Goal: Task Accomplishment & Management: Manage account settings

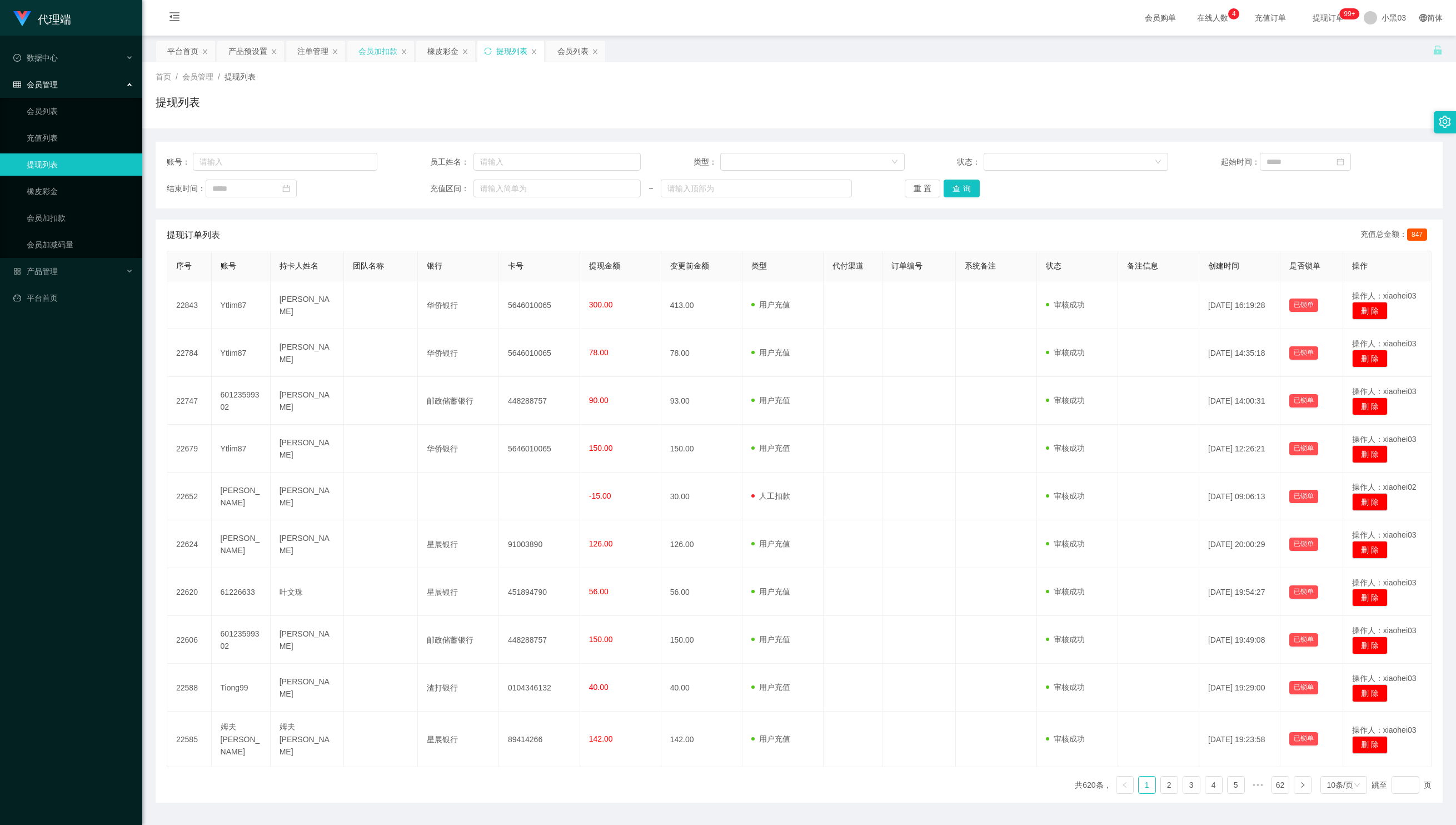
click at [388, 49] on font "会员加扣款" at bounding box center [378, 51] width 39 height 9
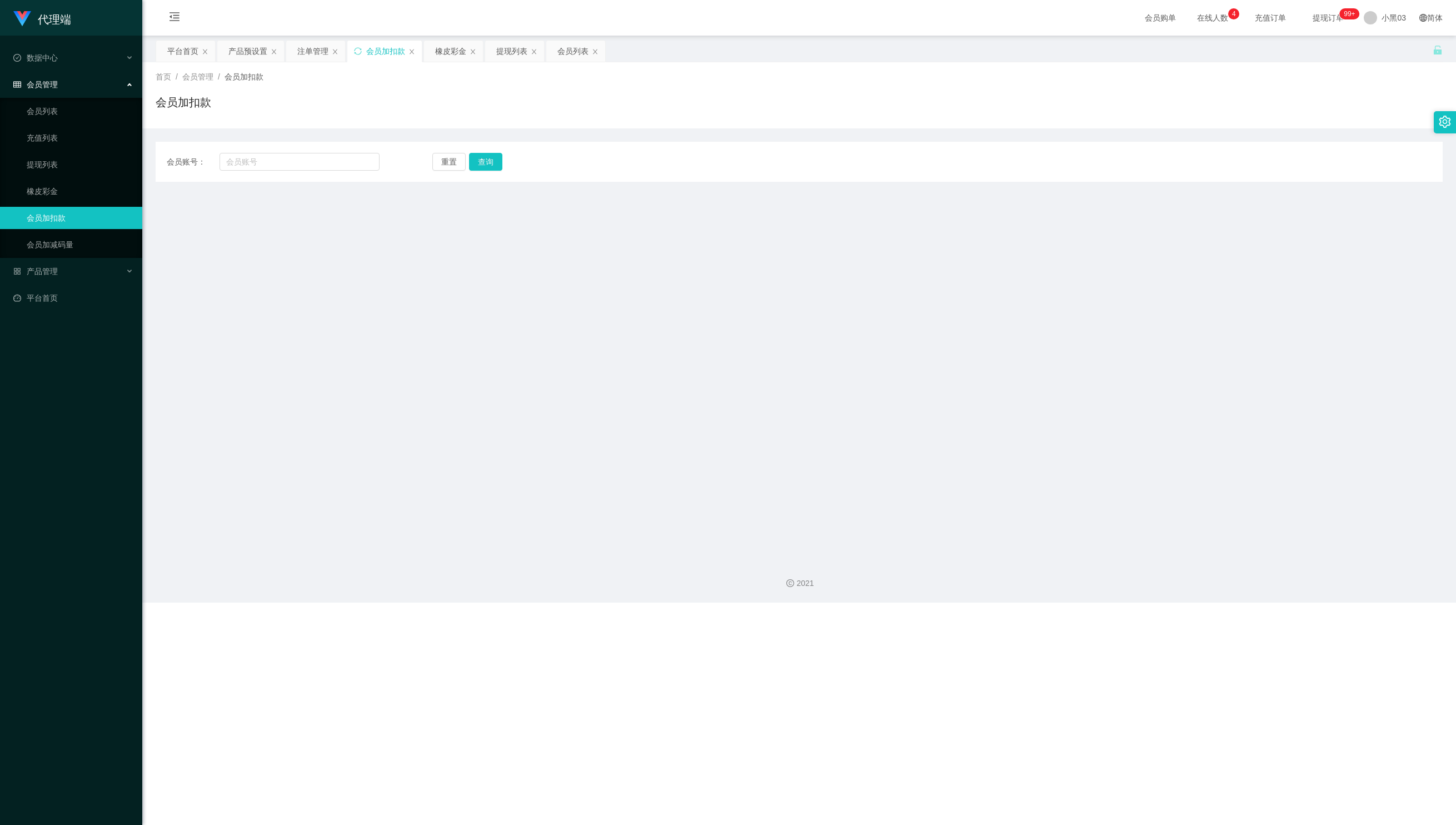
drag, startPoint x: 307, startPoint y: 148, endPoint x: 312, endPoint y: 150, distance: 5.4
click at [308, 149] on div "会员账号： 重置 查询 会员账号 会员姓名 账号余额 操作类型 人工加款 人工扣款 钱 确实定" at bounding box center [799, 161] width 1288 height 40
click at [312, 149] on div "会员账号： 重置 查询 会员账号 会员姓名 账号余额 操作类型 人工加款 人工扣款 钱 确实定" at bounding box center [799, 161] width 1288 height 40
click at [317, 152] on div "会员账号： 重置 查询 会员账号 会员姓名 账号余额 操作类型 人工加款 人工扣款 钱 确实定" at bounding box center [799, 161] width 1288 height 40
paste input "Zhiru1023"
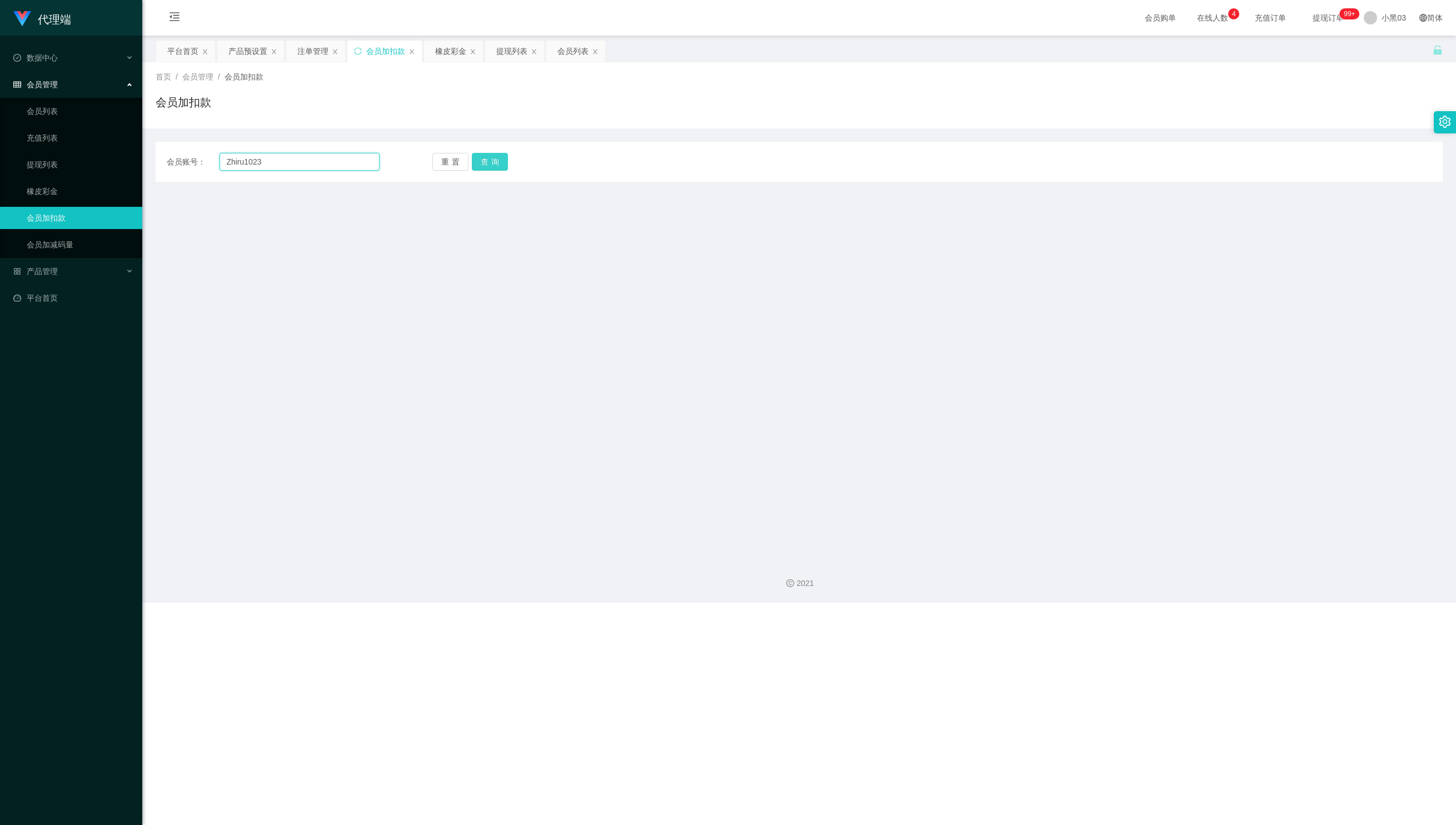
type input "Zhiru1023"
click at [498, 162] on button "查询" at bounding box center [490, 162] width 36 height 18
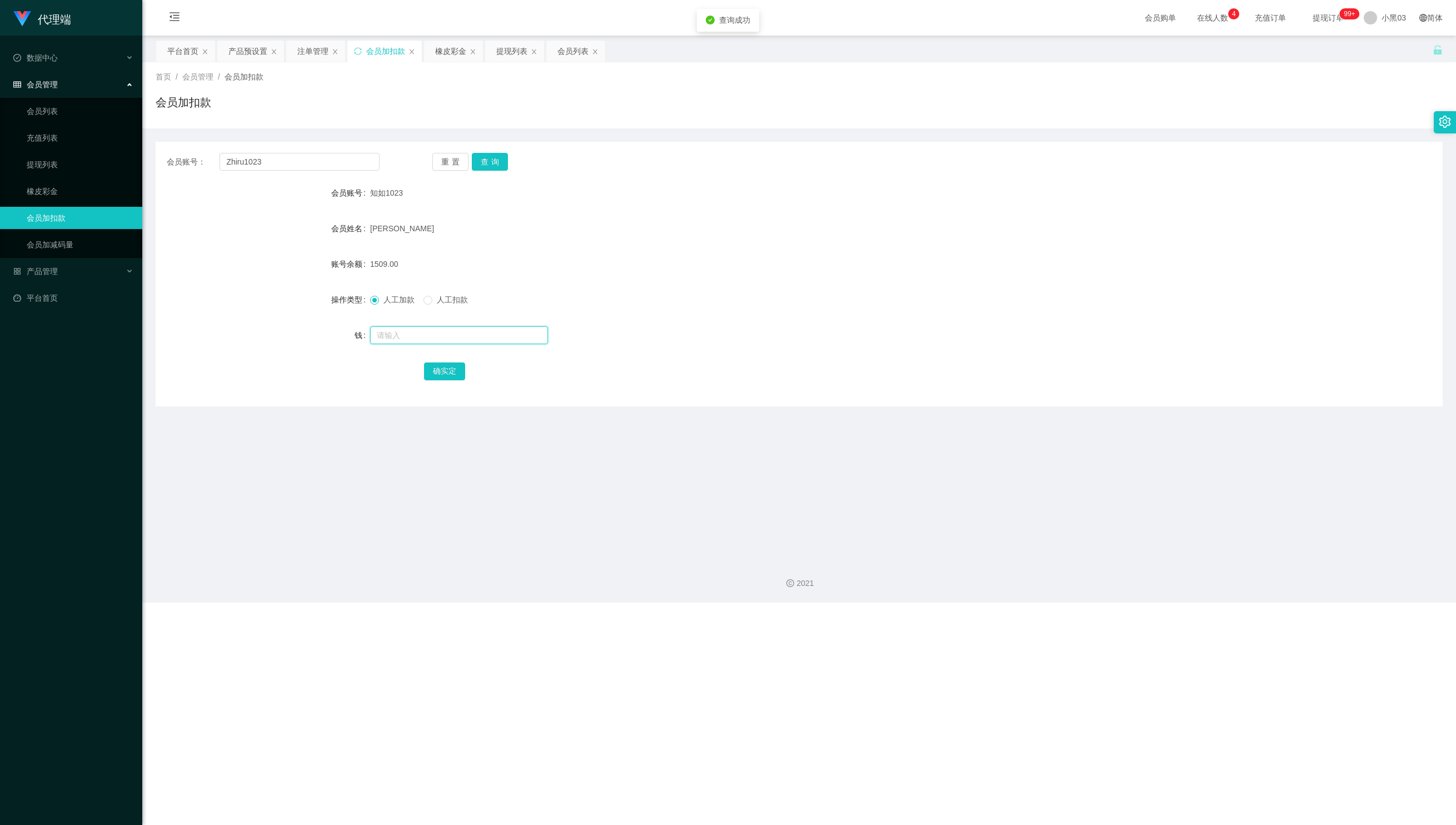
click at [468, 337] on input "text" at bounding box center [459, 336] width 178 height 18
click at [457, 334] on input "text" at bounding box center [459, 336] width 178 height 18
paste input "3500"
type input "3500"
click at [442, 372] on button "确实定" at bounding box center [445, 372] width 41 height 18
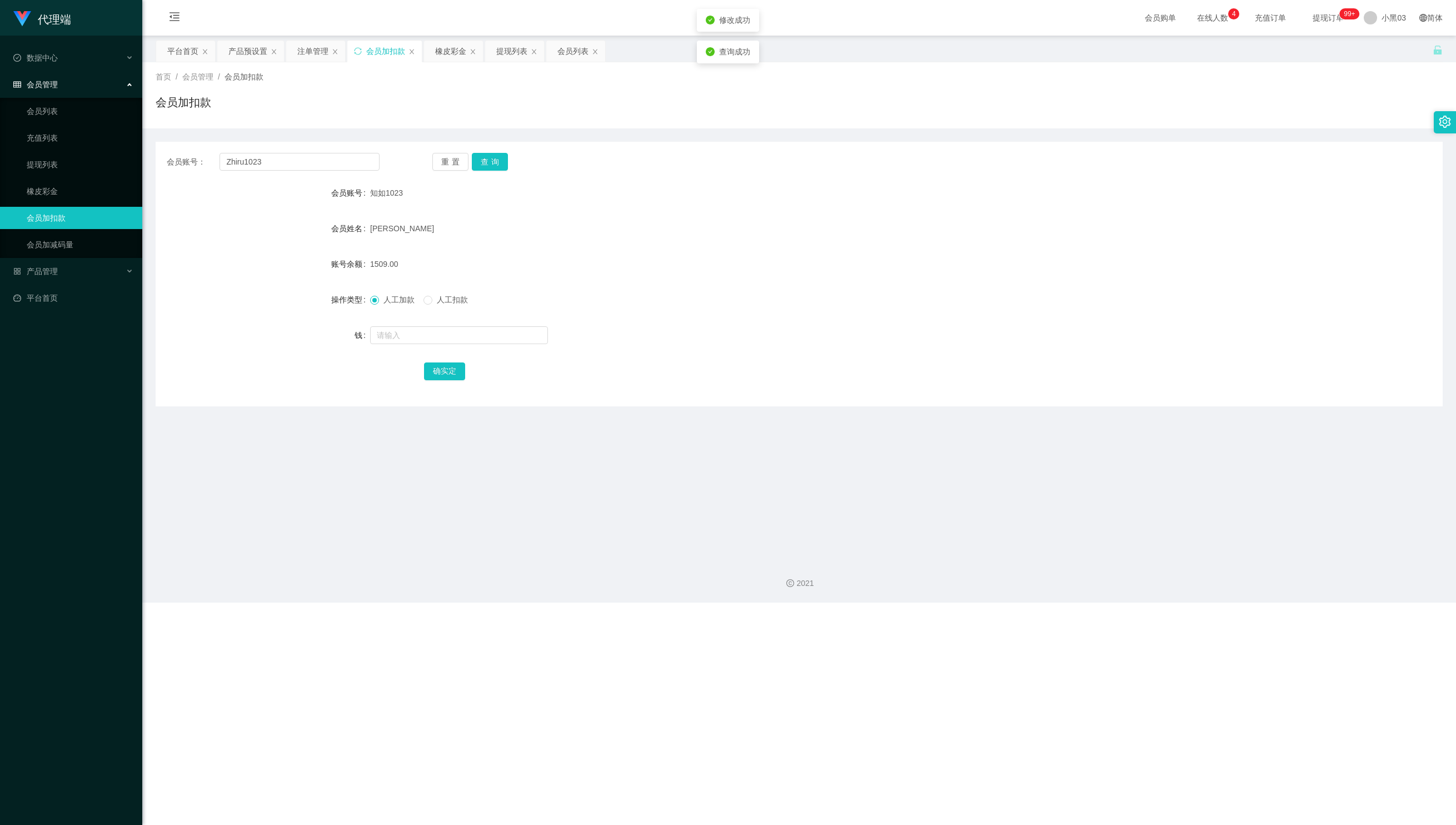
click at [844, 253] on div "1509.00" at bounding box center [746, 264] width 751 height 23
click at [483, 160] on button "查询" at bounding box center [490, 162] width 36 height 18
click at [723, 244] on form "会员账号 知如1023 会员姓名 林俊峰 账号余额 1509.00 操作类型 人工加款 人工扣款 钱 确实定" at bounding box center [799, 282] width 1288 height 200
drag, startPoint x: 1117, startPoint y: 294, endPoint x: 1104, endPoint y: 293, distance: 13.0
click at [1117, 294] on div "操作类型 人工加款 人工扣款" at bounding box center [799, 300] width 1288 height 23
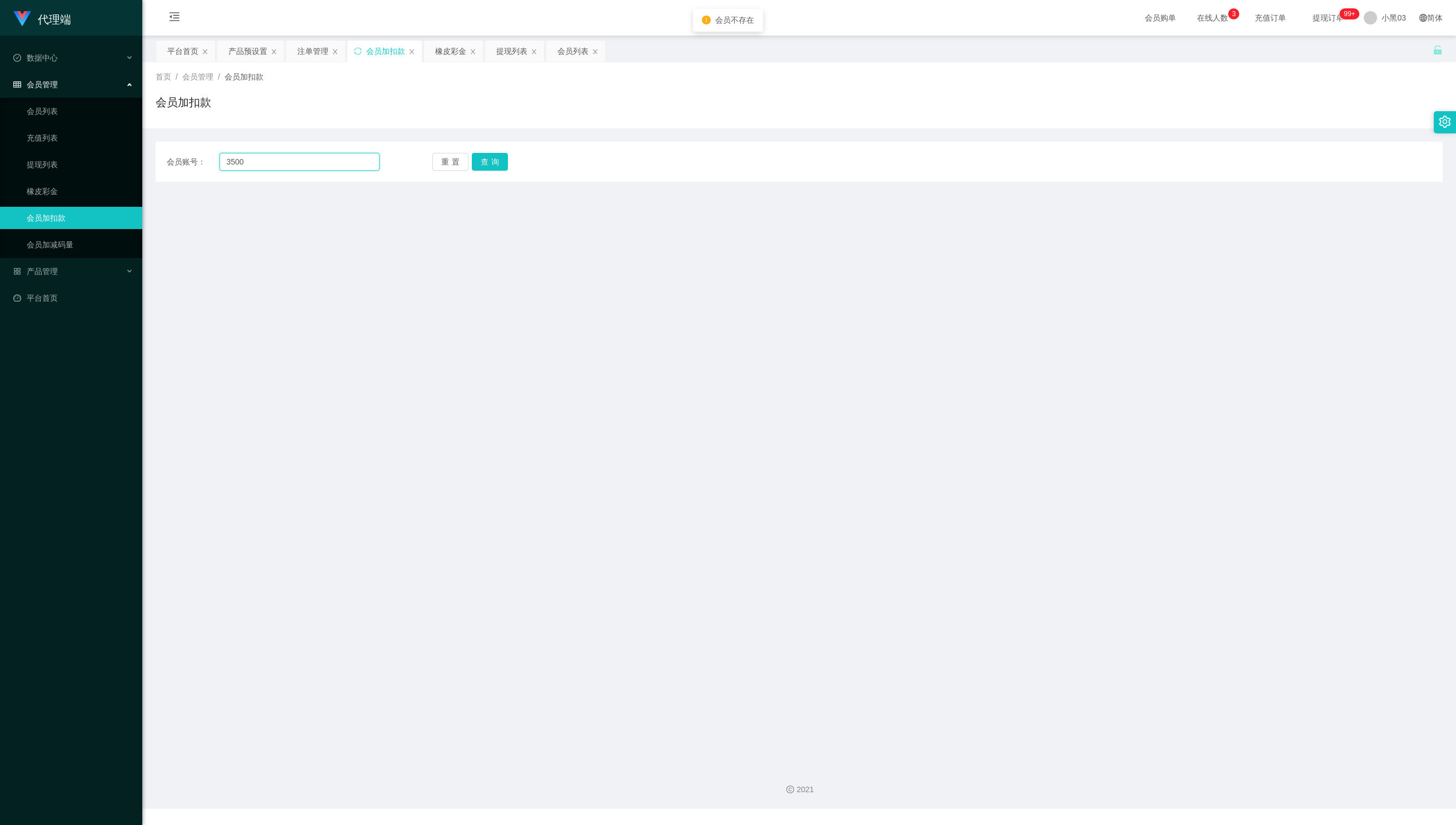
drag, startPoint x: 329, startPoint y: 161, endPoint x: 168, endPoint y: 162, distance: 161.0
click at [226, 147] on div "会员账号： 3500 重置 查询 会员账号 会员姓名 账号余额 操作类型 人工加款 人工扣款 钱 确实定" at bounding box center [799, 161] width 1288 height 40
click at [1183, 199] on main "关闭门户 关闭右侧 关闭其他 刷新页面 平台首页 产品预设置 注单管理 会员加扣款 橡皮彩金 提现列表 会员列表 首页 / 会员管理 / 会员加扣款 / 会员…" at bounding box center [799, 396] width 1314 height 721
drag, startPoint x: 323, startPoint y: 148, endPoint x: 395, endPoint y: 158, distance: 72.7
click at [325, 148] on div "会员账号： 重置 查询 会员账号 会员姓名 账号余额 操作类型 人工加款 人工扣款 钱 确实定" at bounding box center [799, 161] width 1288 height 40
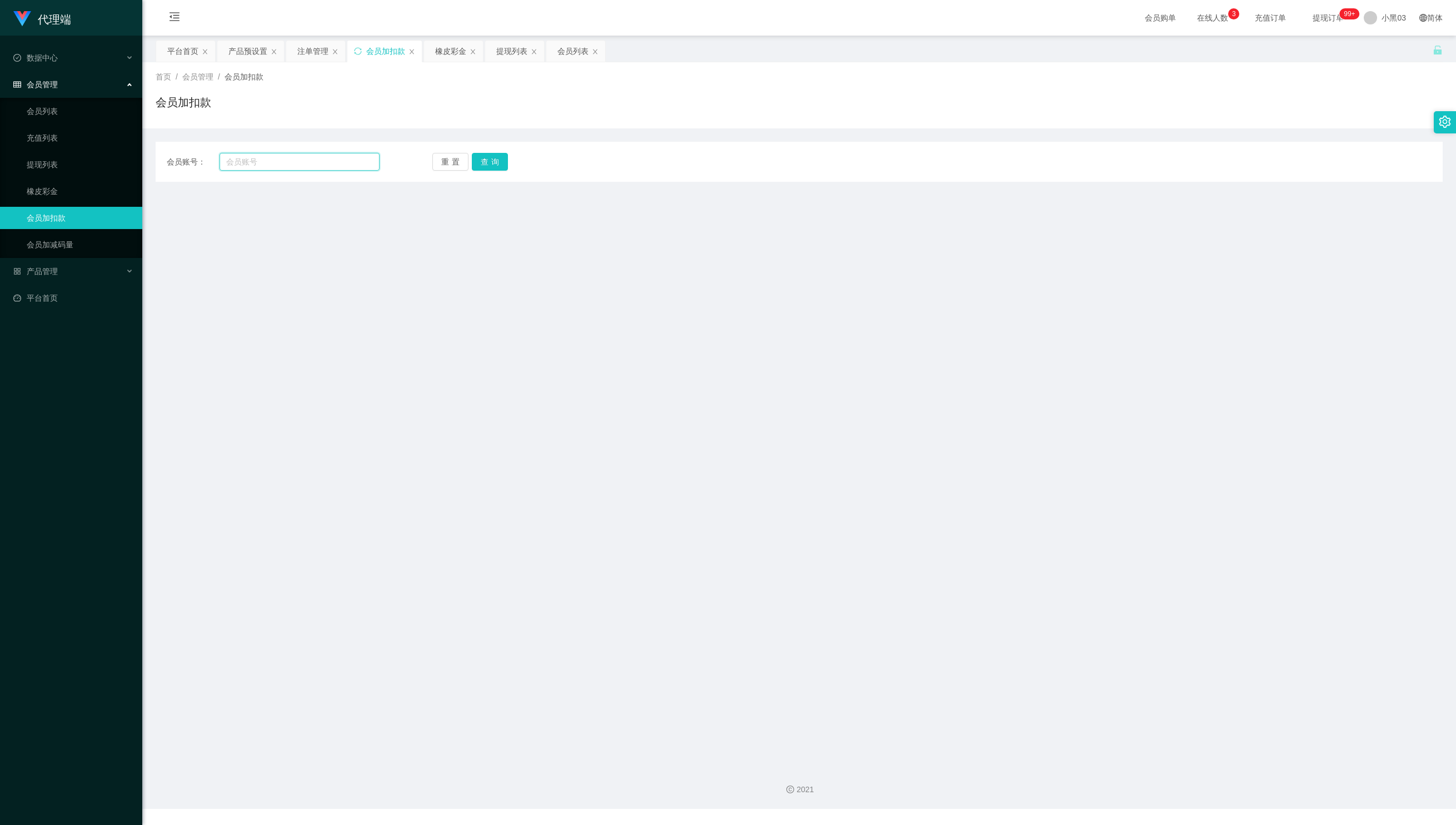
click at [332, 154] on input "text" at bounding box center [300, 162] width 159 height 18
paste input "Zhiru1023"
type input "Zhiru1023"
click at [486, 161] on button "查询" at bounding box center [490, 162] width 36 height 18
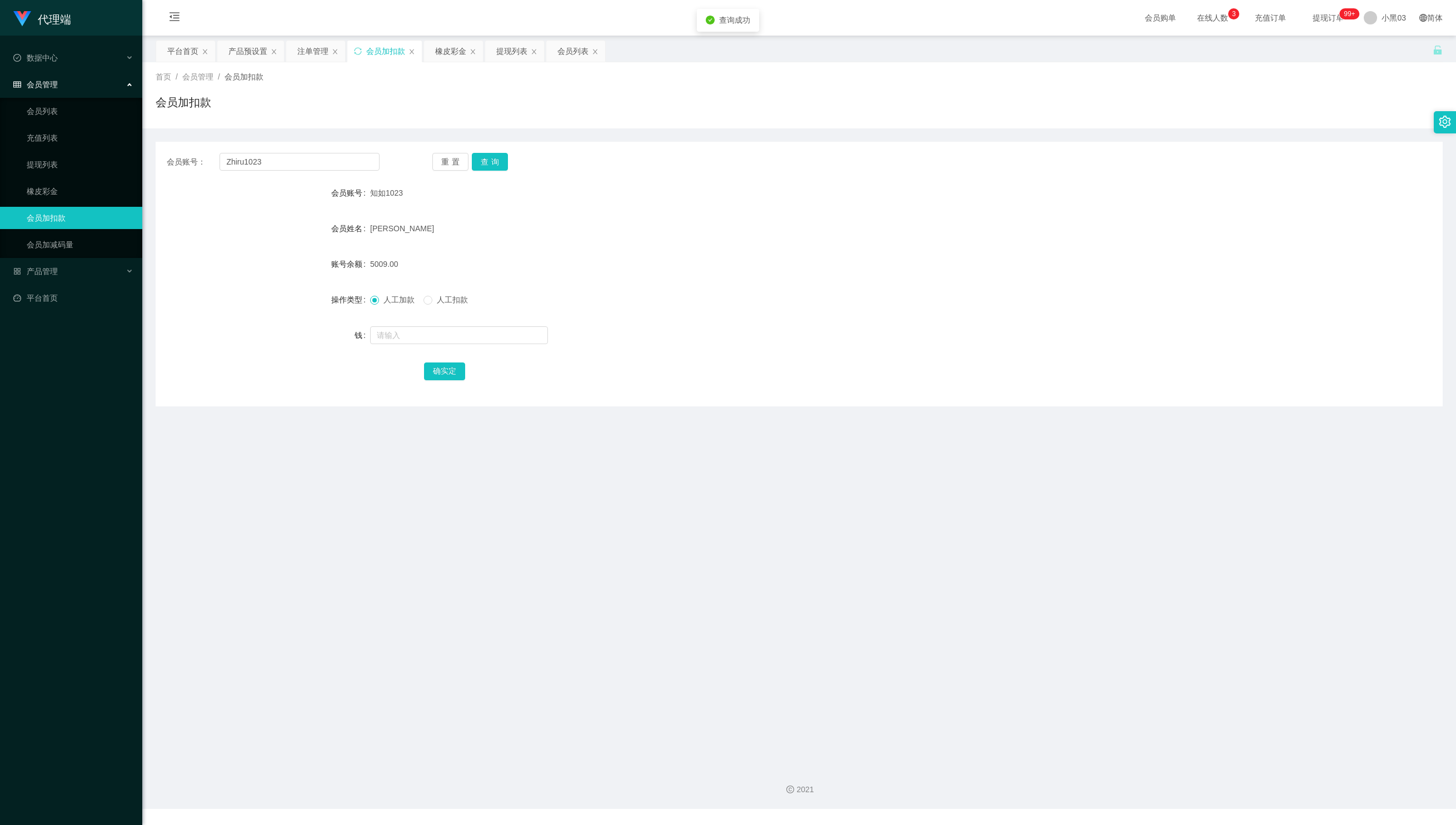
click at [660, 297] on div "人工加款 人工扣款" at bounding box center [746, 300] width 751 height 23
click at [1124, 158] on div "会员账号： Zhiru1023 重置 查询" at bounding box center [799, 162] width 1288 height 18
drag, startPoint x: 347, startPoint y: 167, endPoint x: 183, endPoint y: 171, distance: 164.0
click at [0, 137] on html "代理端 数据中心 会员管理 会员列表 充值列表 提现列表 橡皮彩金 会员加扣款 会员加减码量 产品管理 平台首页 保存配置 重置配置 整体风格设置 主题色 导…" at bounding box center [728, 412] width 1456 height 825
click at [505, 157] on button "查询" at bounding box center [490, 162] width 36 height 18
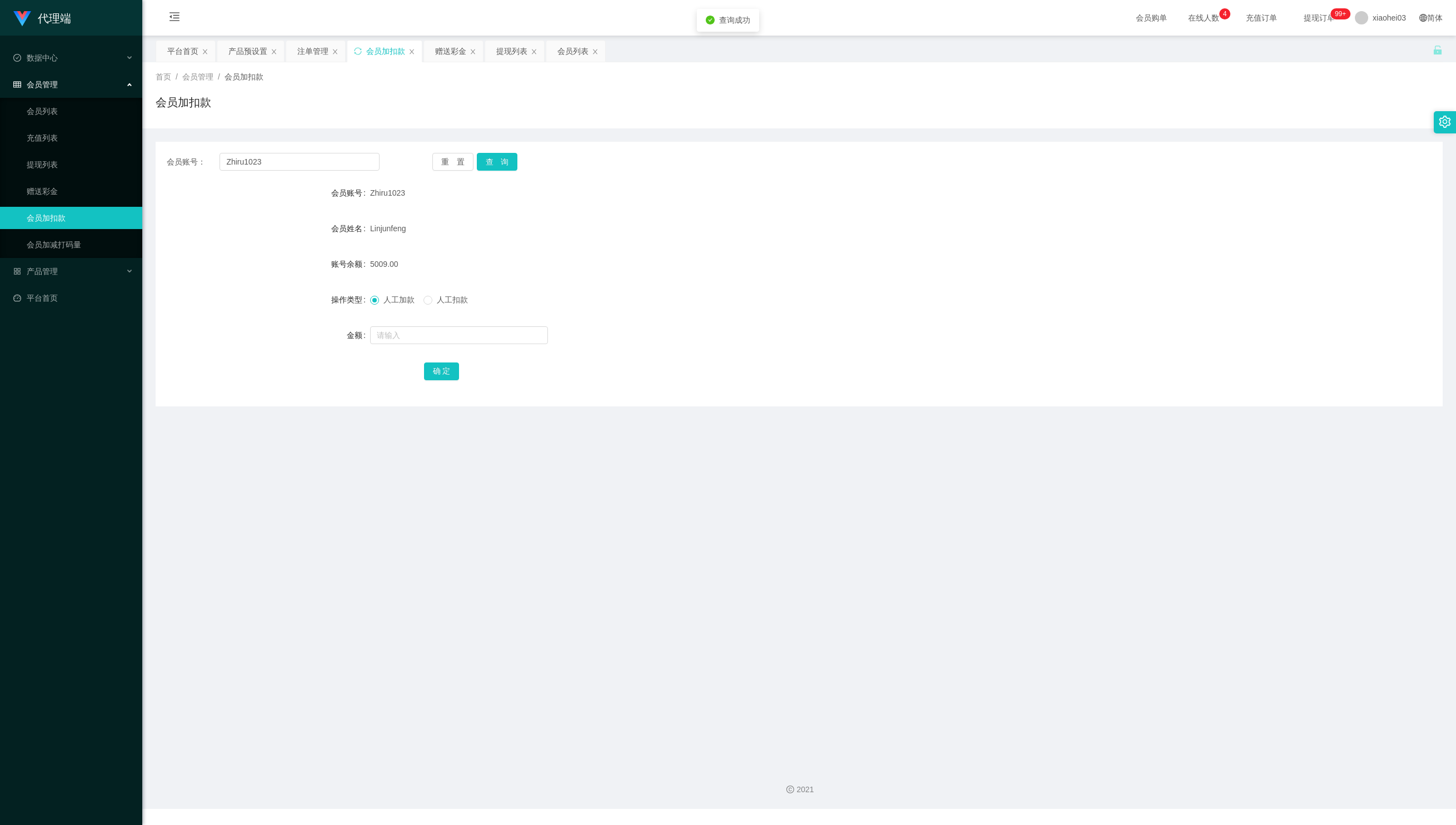
click at [1090, 262] on div "5009.00" at bounding box center [746, 264] width 751 height 23
click at [503, 162] on button "查 询" at bounding box center [497, 162] width 40 height 18
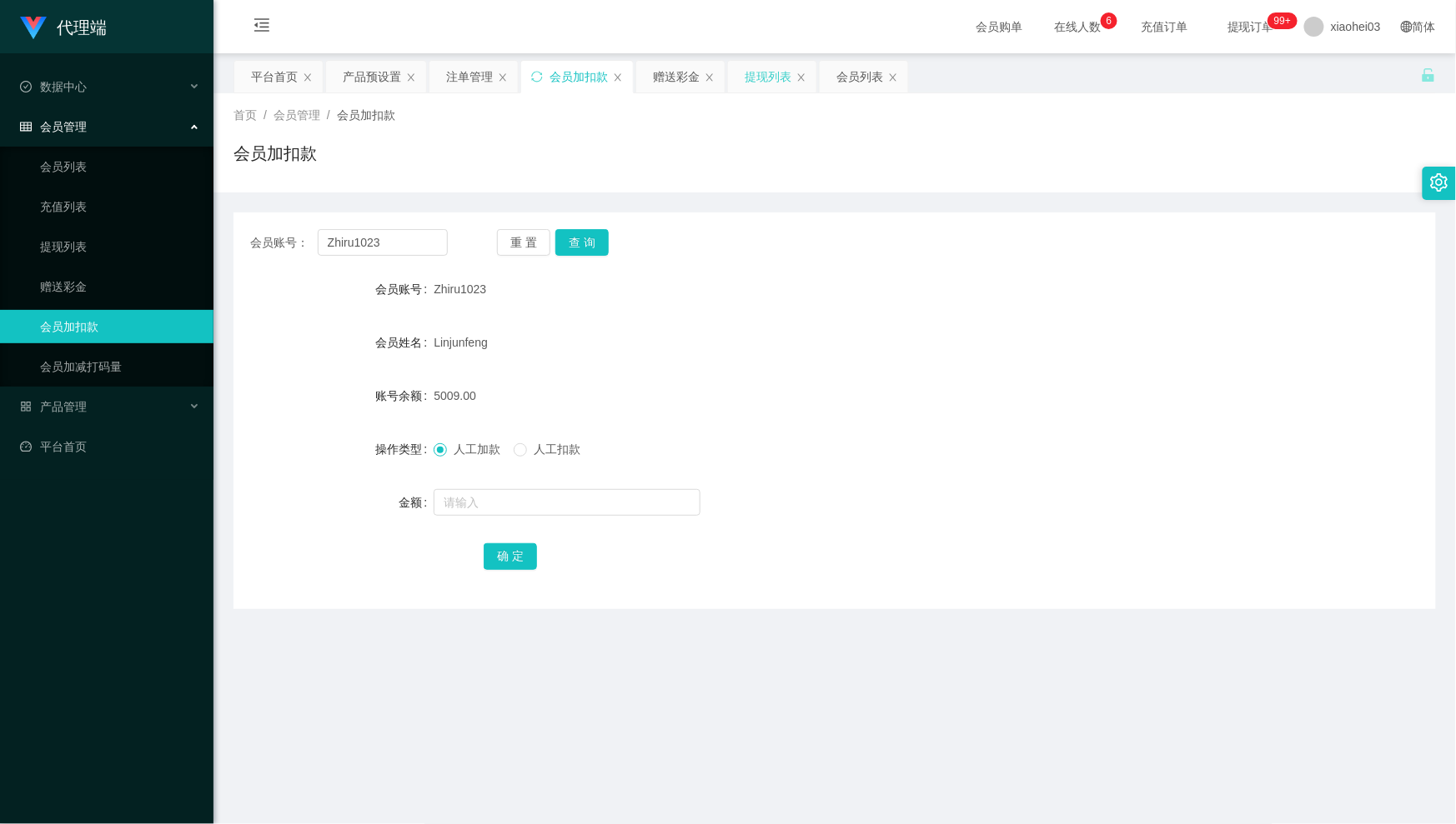
click at [774, 73] on div "提现列表" at bounding box center [768, 76] width 46 height 32
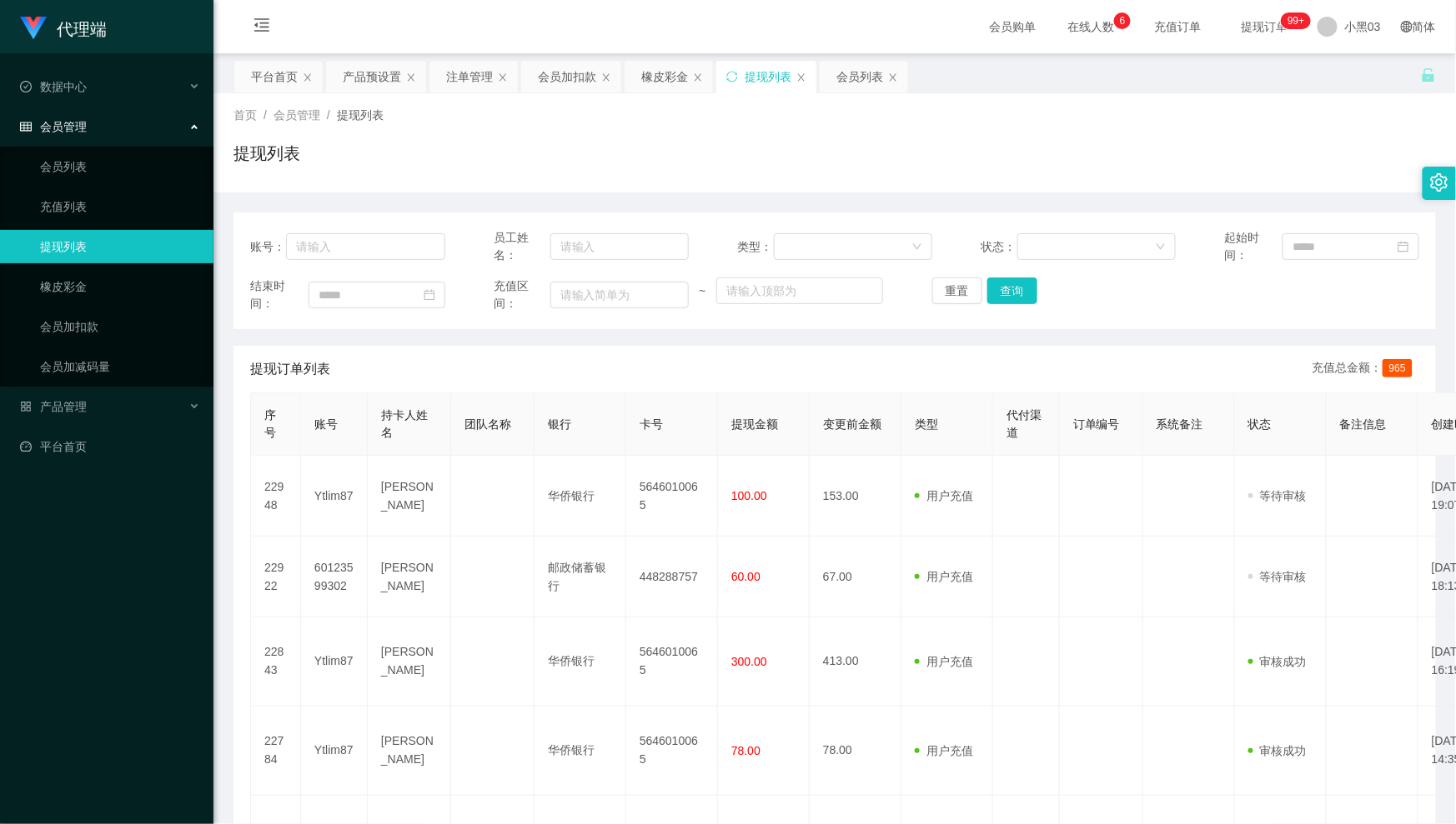
click at [1342, 82] on div "平台首页 产品预设置 注单管理 会员加扣款 橡皮彩金 提现列表 会员列表" at bounding box center [826, 89] width 1187 height 58
click at [1344, 24] on font "小黑03" at bounding box center [1362, 27] width 37 height 13
click at [1344, 85] on li "退出登录" at bounding box center [1360, 73] width 125 height 27
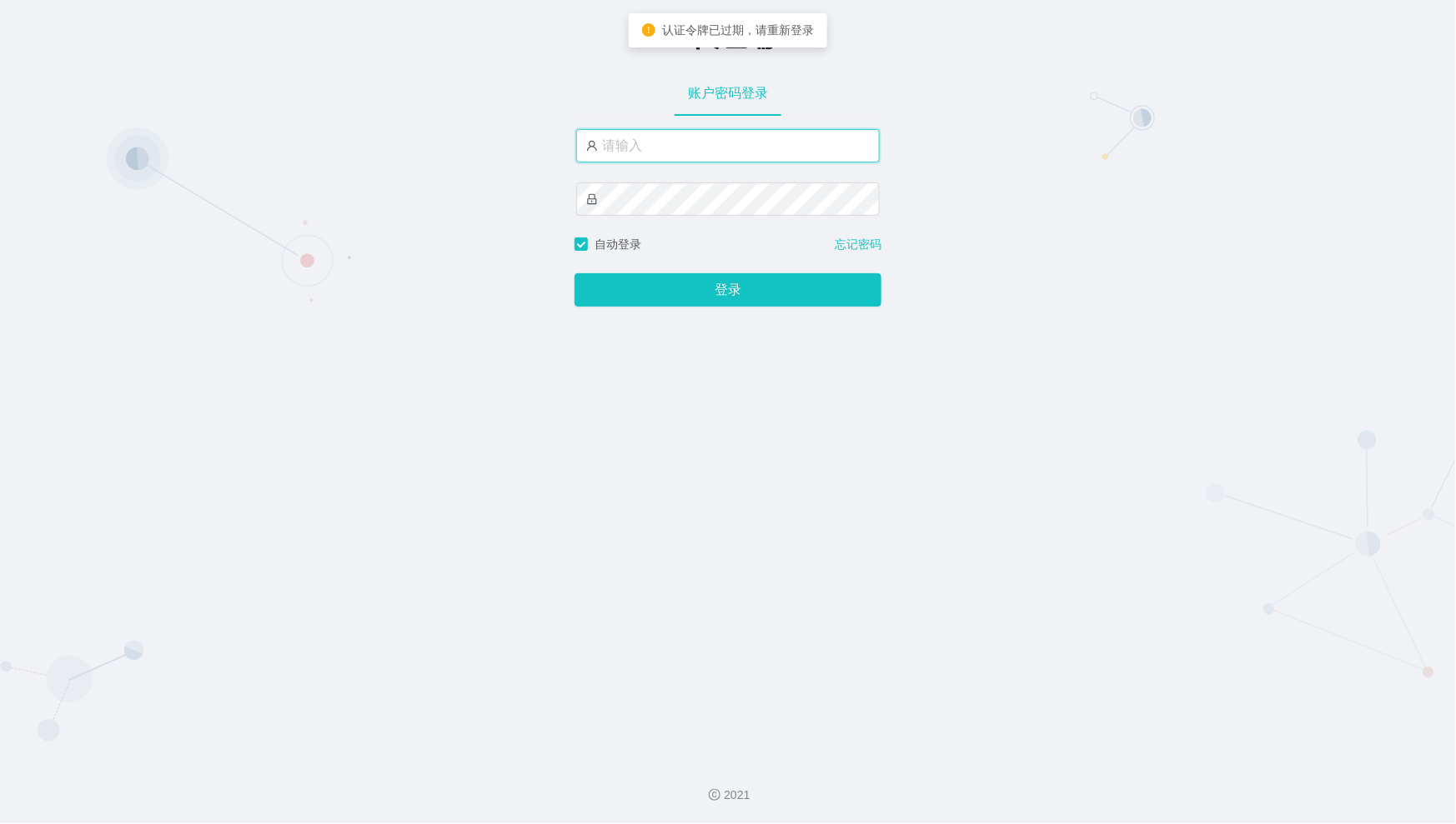
type input "xiaohei03"
click at [1222, 148] on div "-代理端 账户密码登录 xiaohei03 自动登录 忘记密码 登录" at bounding box center [728, 373] width 1456 height 747
drag, startPoint x: 1132, startPoint y: 203, endPoint x: 1106, endPoint y: 192, distance: 28.2
click at [1131, 203] on div "-代理端 账户密码登录 xiaohei03 自动登录 忘记密码 登 录" at bounding box center [728, 373] width 1456 height 747
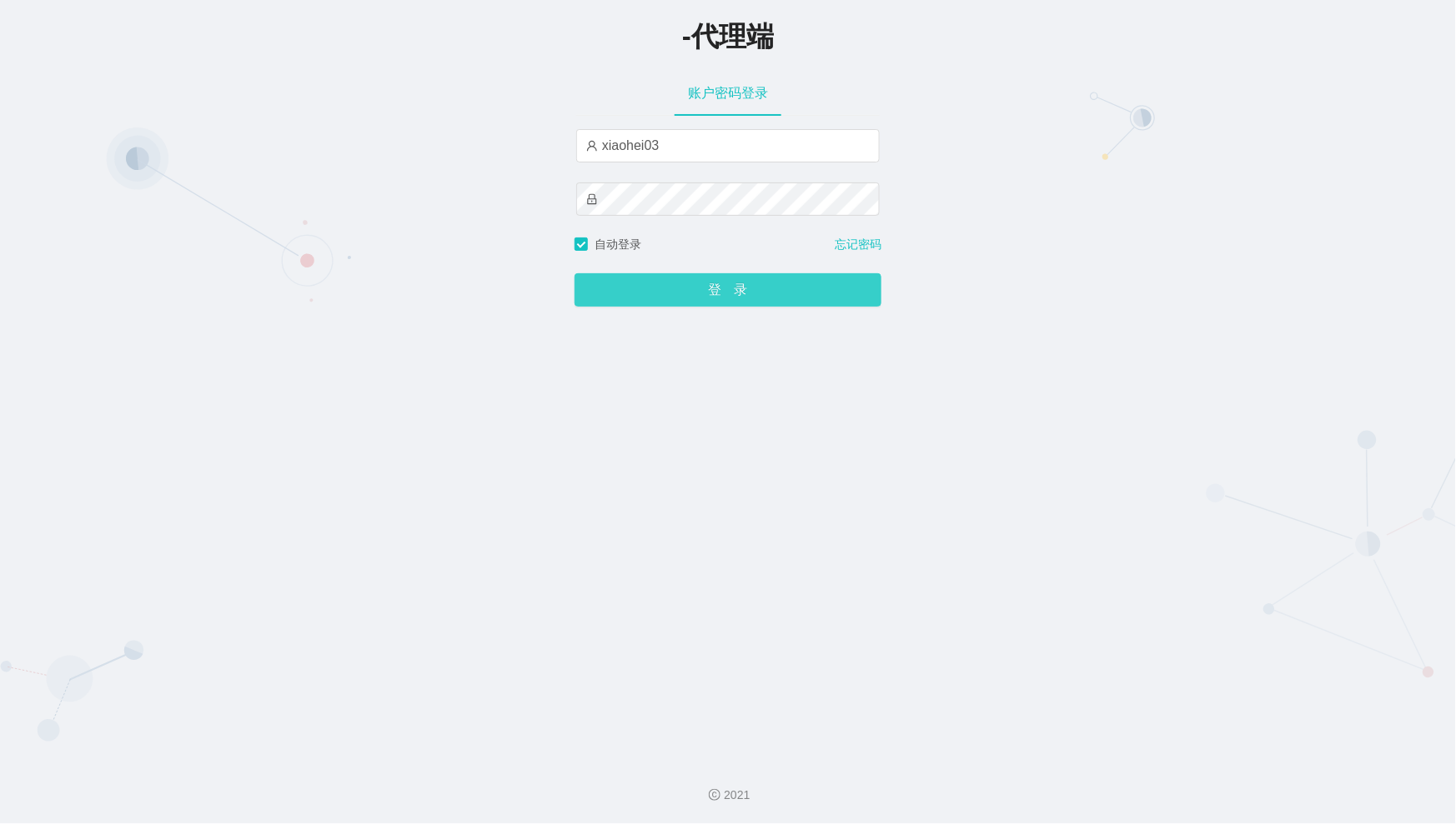
click at [717, 284] on button "登 录" at bounding box center [728, 290] width 307 height 34
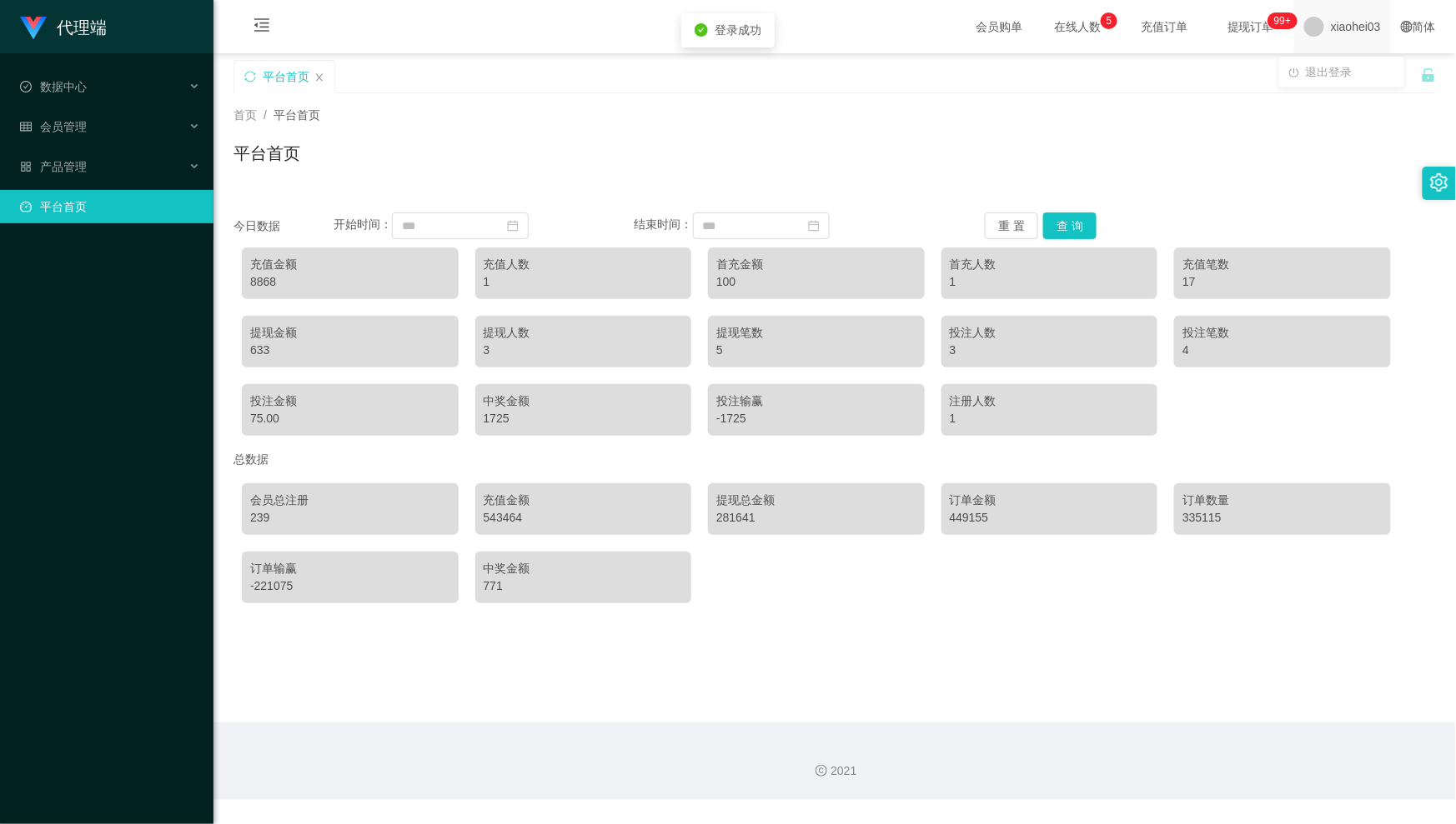
click at [1331, 20] on span "xiaohei03" at bounding box center [1356, 26] width 50 height 53
click at [1340, 81] on div "平台首页" at bounding box center [826, 89] width 1187 height 58
click at [1342, 5] on span "xiaohei03" at bounding box center [1356, 26] width 50 height 53
click at [1338, 68] on div "平台首页" at bounding box center [826, 89] width 1187 height 58
click at [1332, 34] on span "xiaohei03" at bounding box center [1356, 26] width 50 height 53
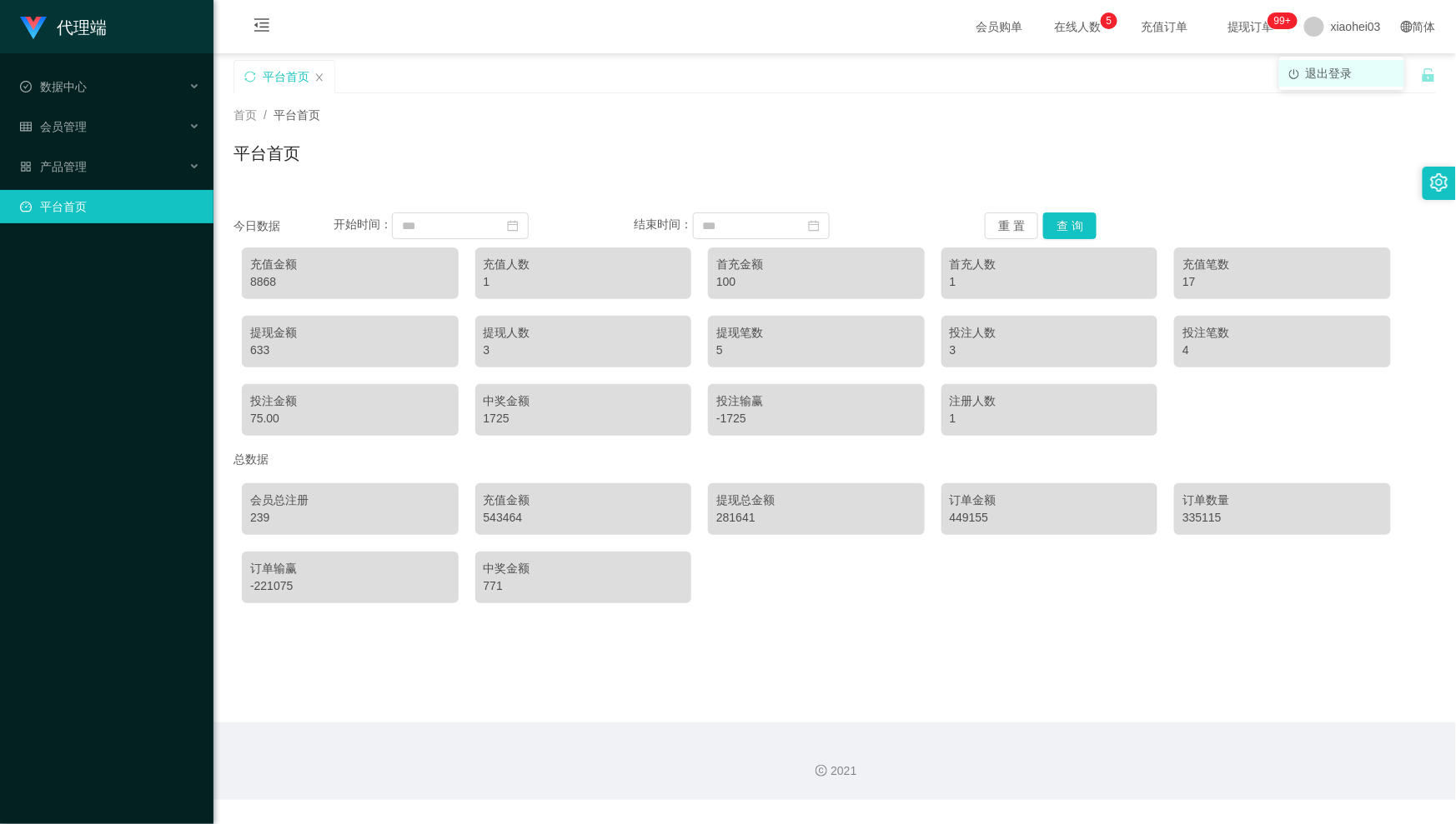
click at [1306, 78] on span "退出登录" at bounding box center [1329, 73] width 46 height 13
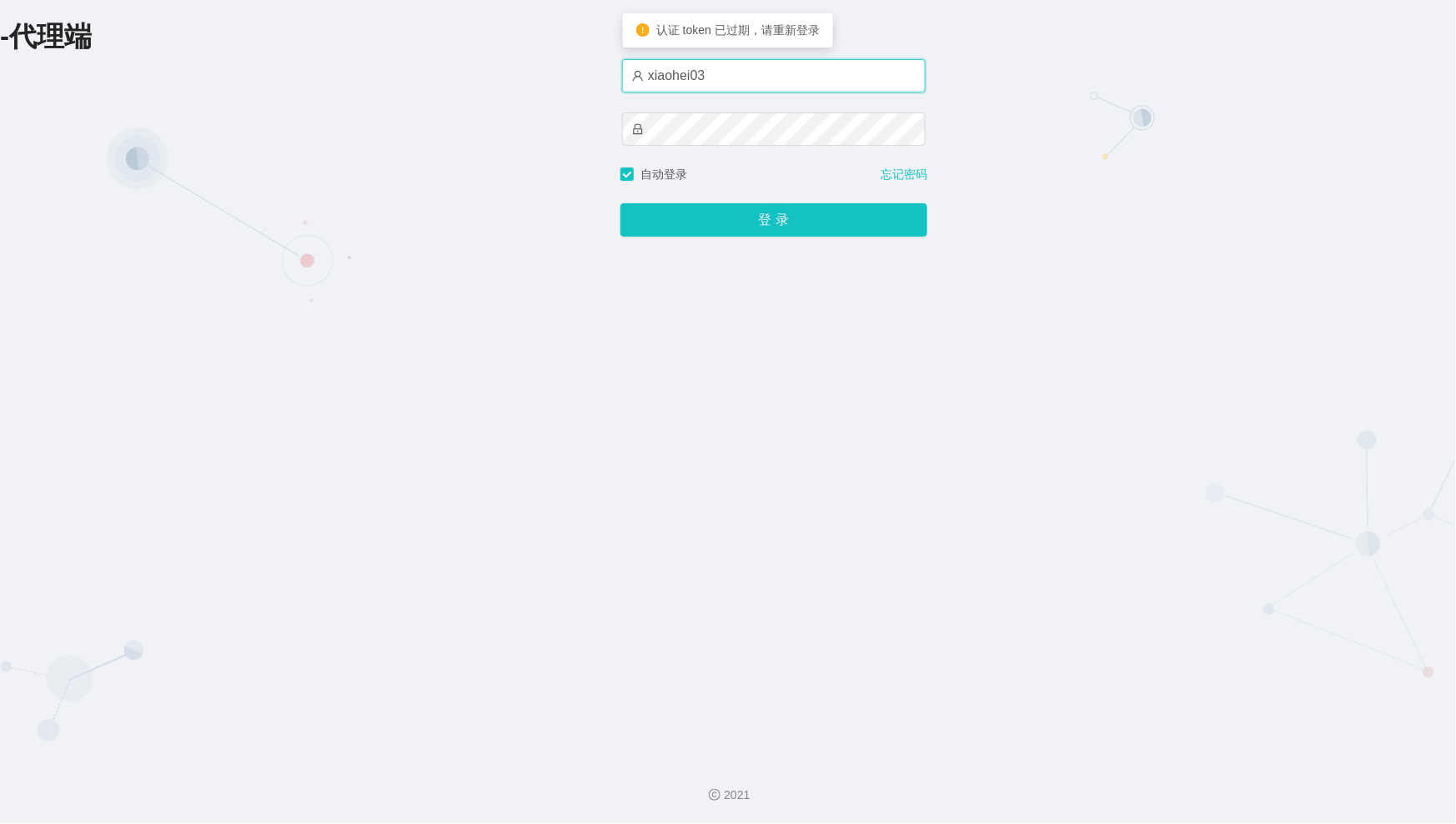
drag, startPoint x: 778, startPoint y: 85, endPoint x: 781, endPoint y: 93, distance: 8.5
click at [778, 85] on input "xiaohei03" at bounding box center [773, 75] width 304 height 34
type input "xiaohei01"
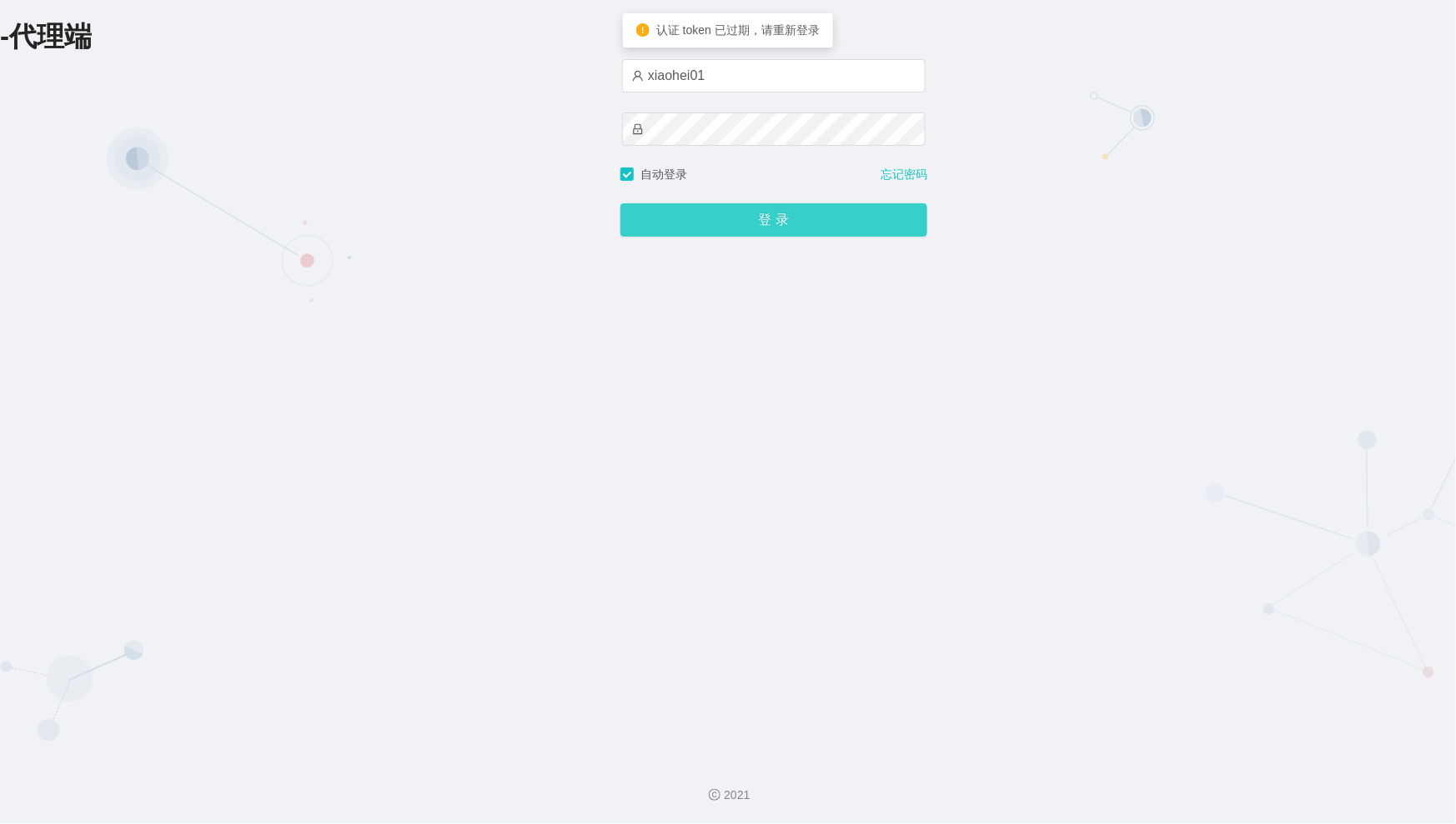
click at [681, 225] on button "登 录" at bounding box center [773, 220] width 307 height 34
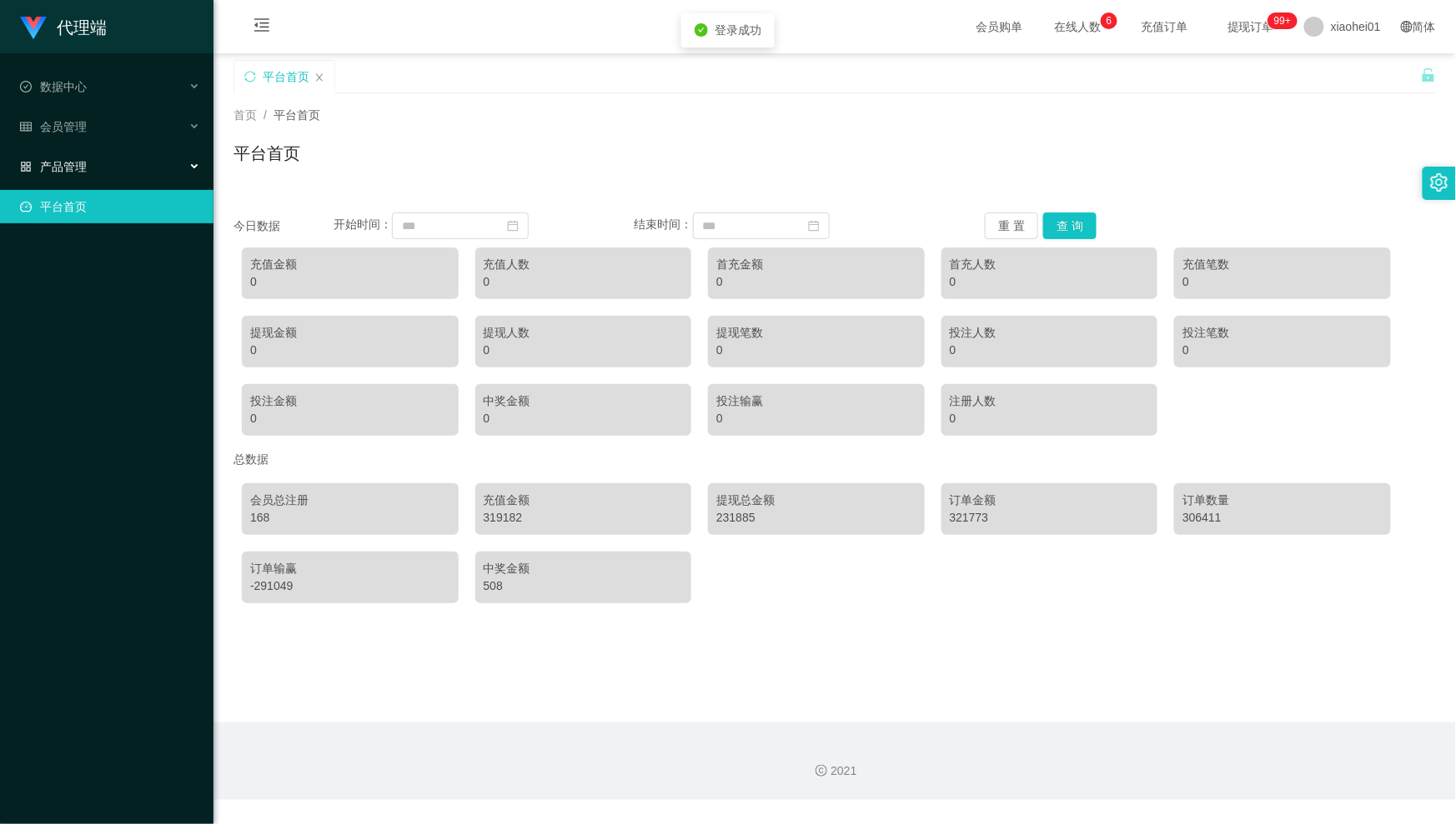
click at [115, 165] on div "产品管理" at bounding box center [106, 167] width 213 height 34
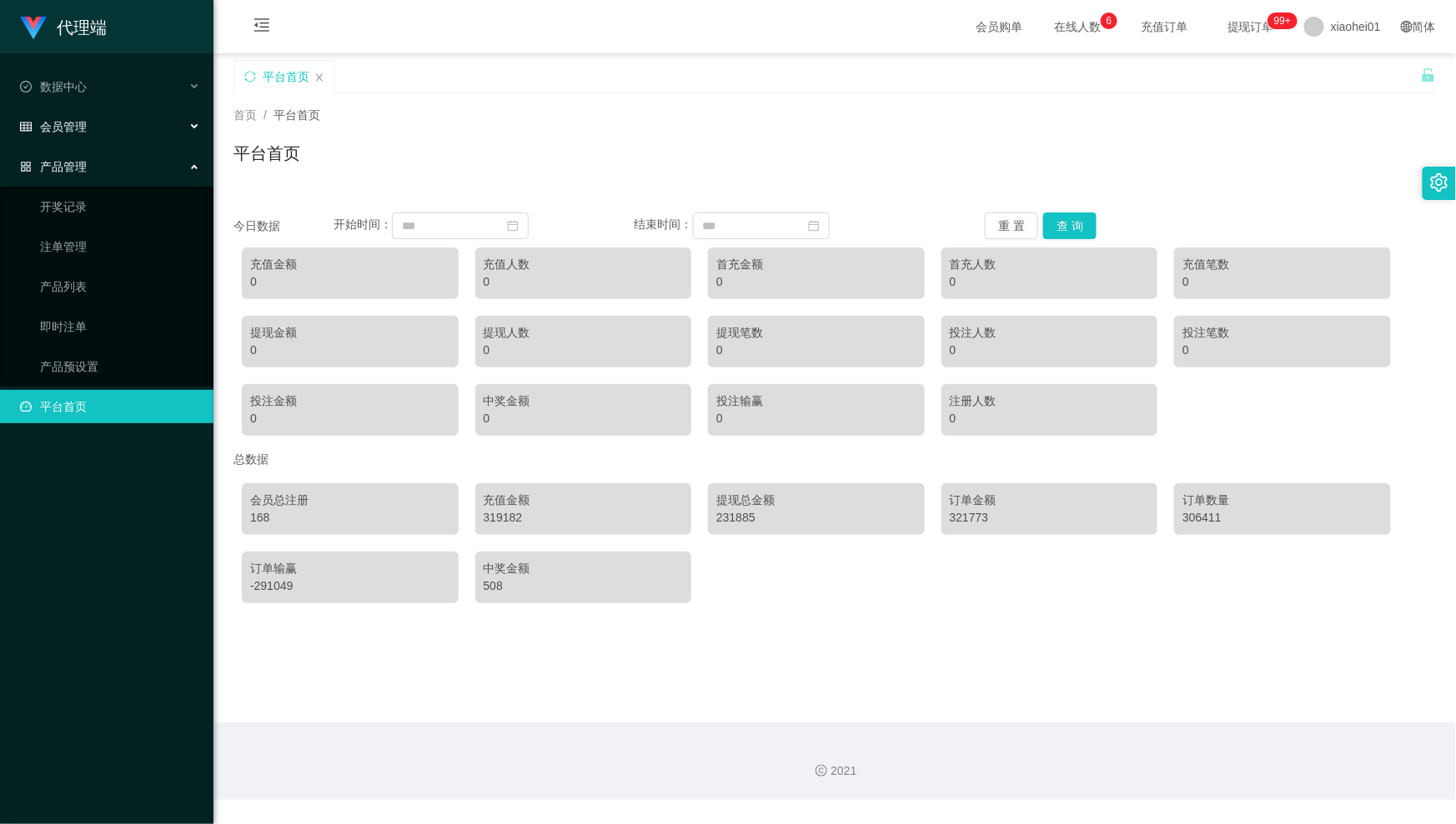
click at [150, 121] on div "会员管理" at bounding box center [106, 126] width 213 height 34
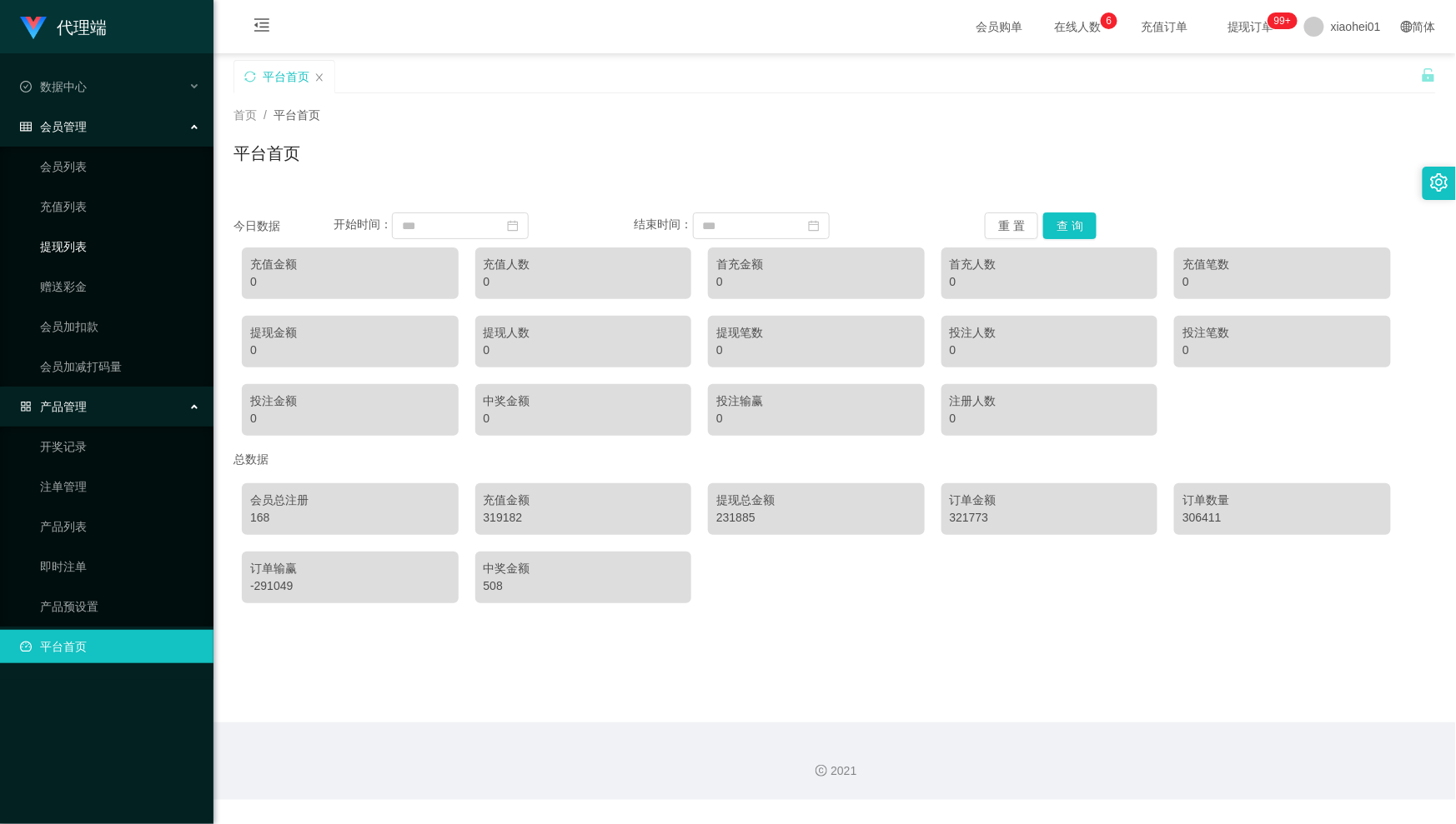
click at [98, 248] on link "提现列表" at bounding box center [121, 247] width 160 height 34
